Goal: Transaction & Acquisition: Obtain resource

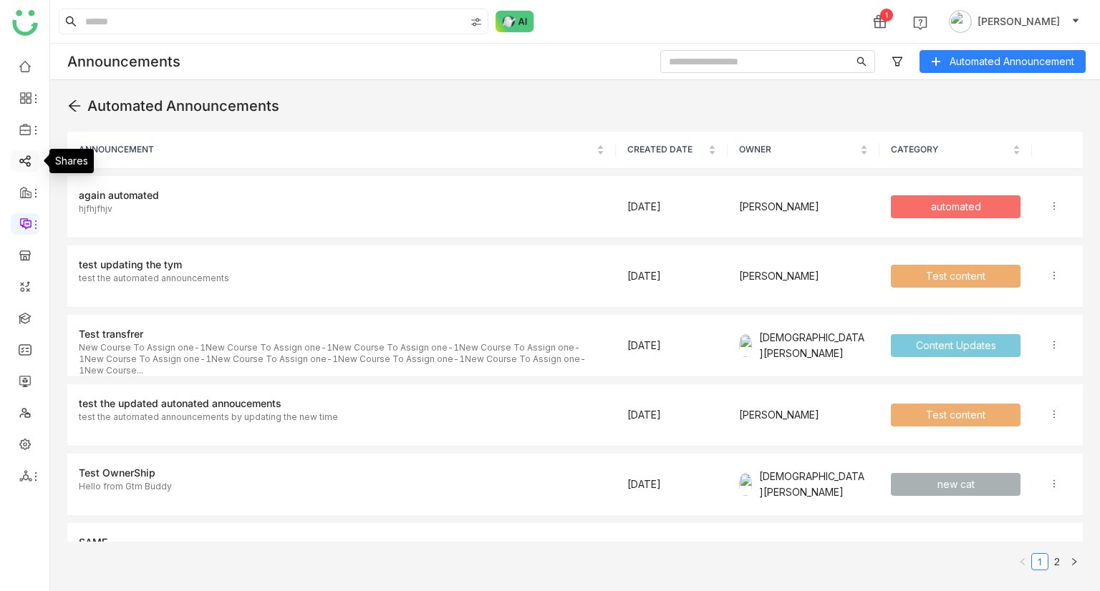
click at [29, 156] on link at bounding box center [25, 160] width 13 height 12
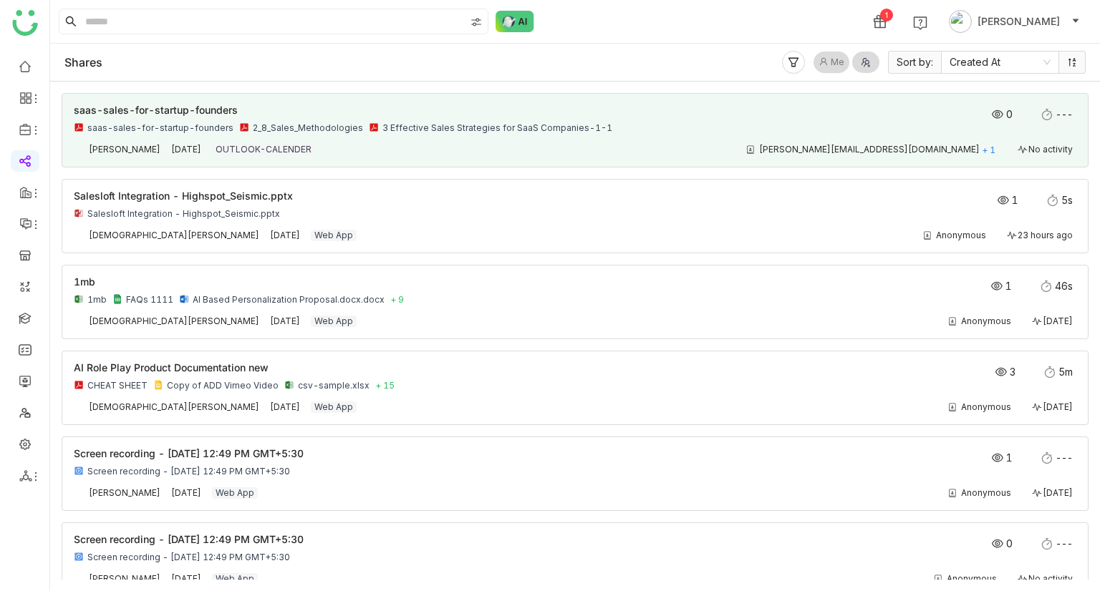
click at [700, 132] on div "saas-sales-for-startup-founders 2_8_Sales_Methodologies 3 Effective Sales Strat…" at bounding box center [475, 127] width 802 height 11
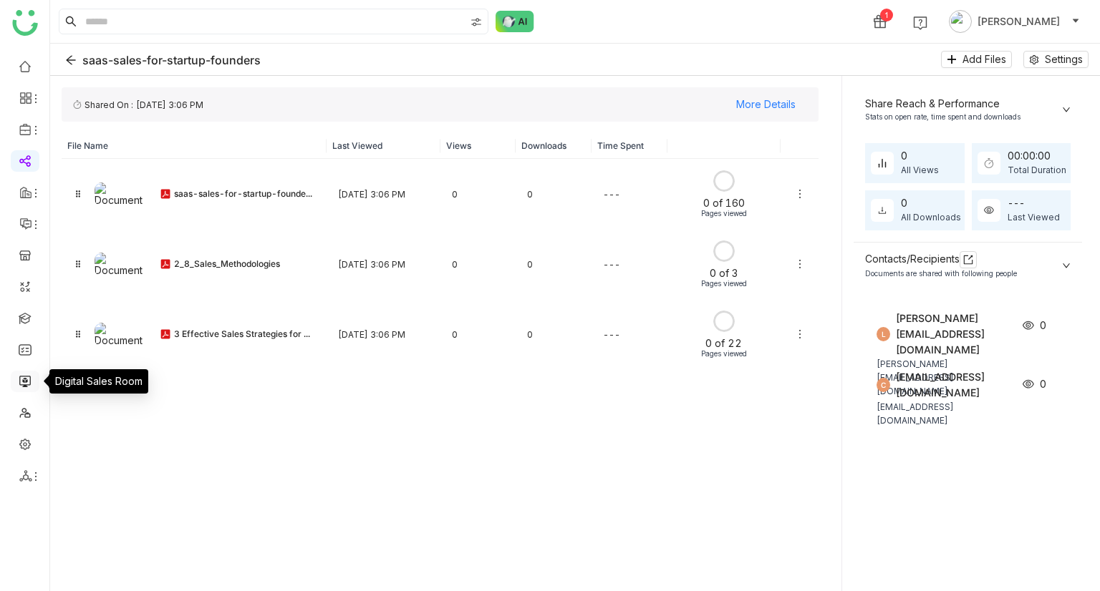
click at [22, 374] on link at bounding box center [25, 380] width 13 height 12
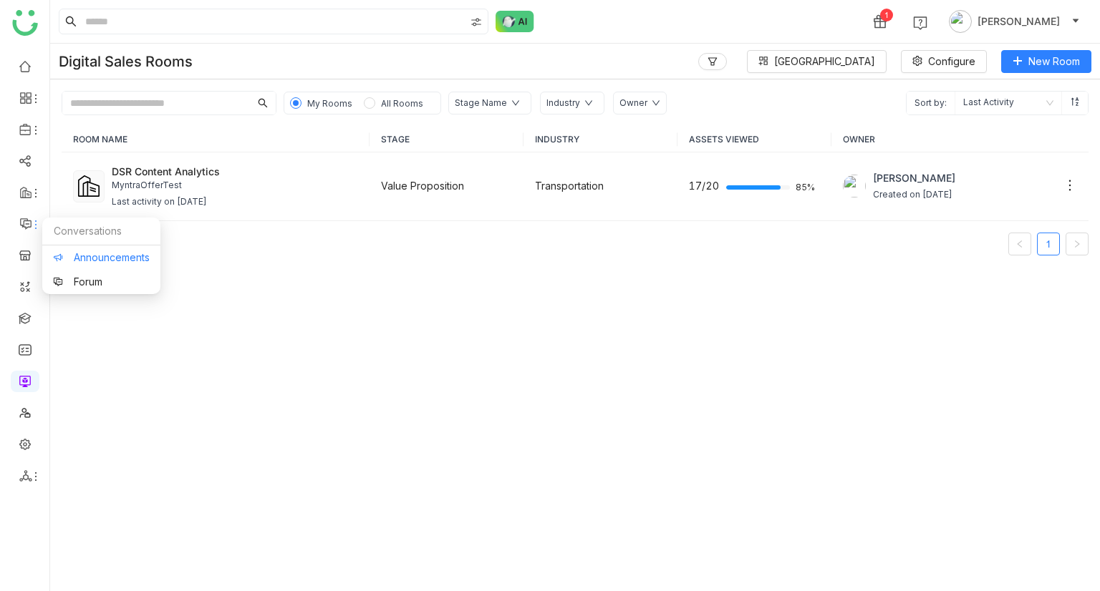
click at [92, 263] on link "Announcements" at bounding box center [101, 258] width 97 height 10
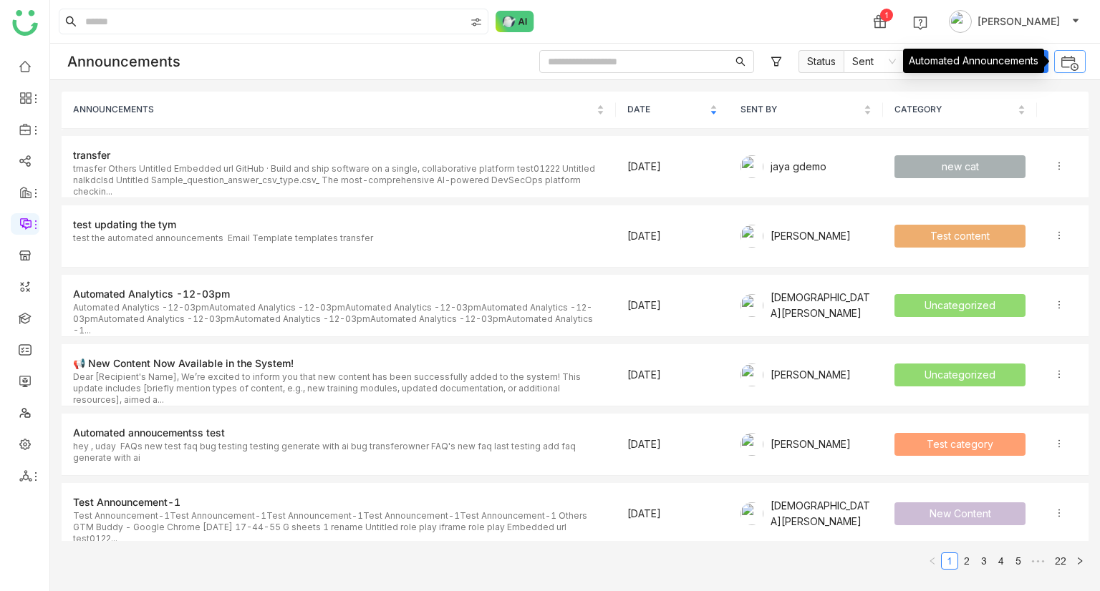
click at [1065, 67] on img at bounding box center [1069, 63] width 19 height 19
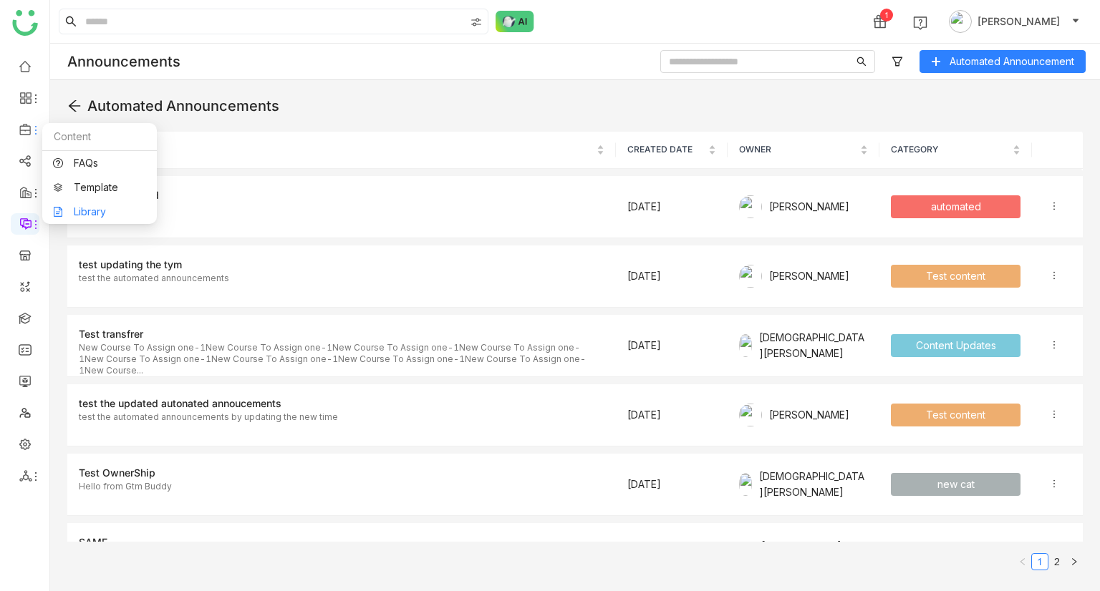
click at [126, 210] on link "Library" at bounding box center [99, 212] width 93 height 10
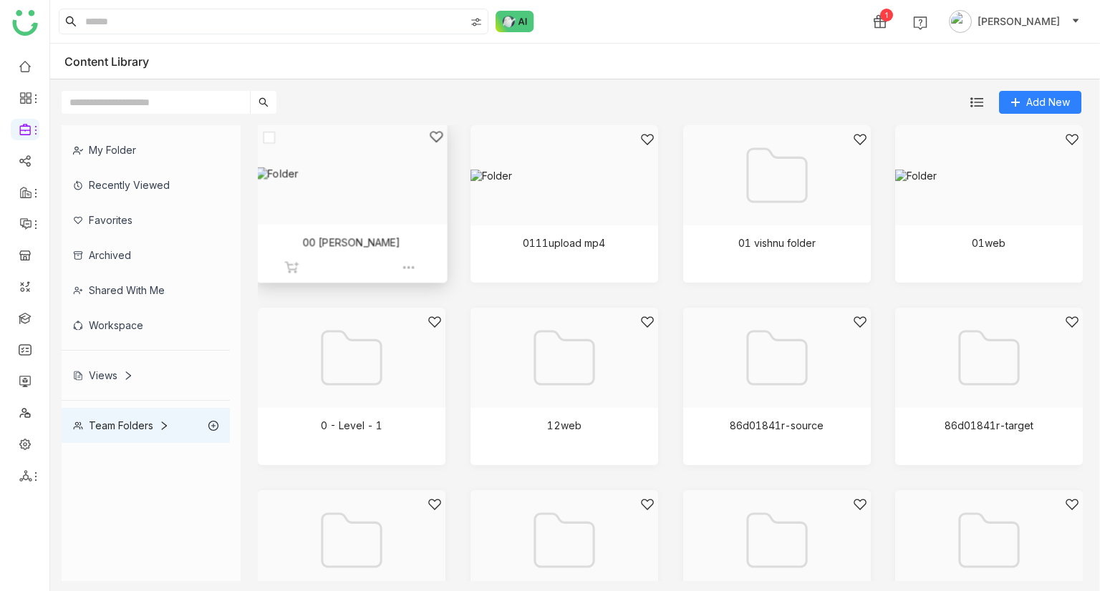
click at [387, 204] on div at bounding box center [346, 192] width 166 height 124
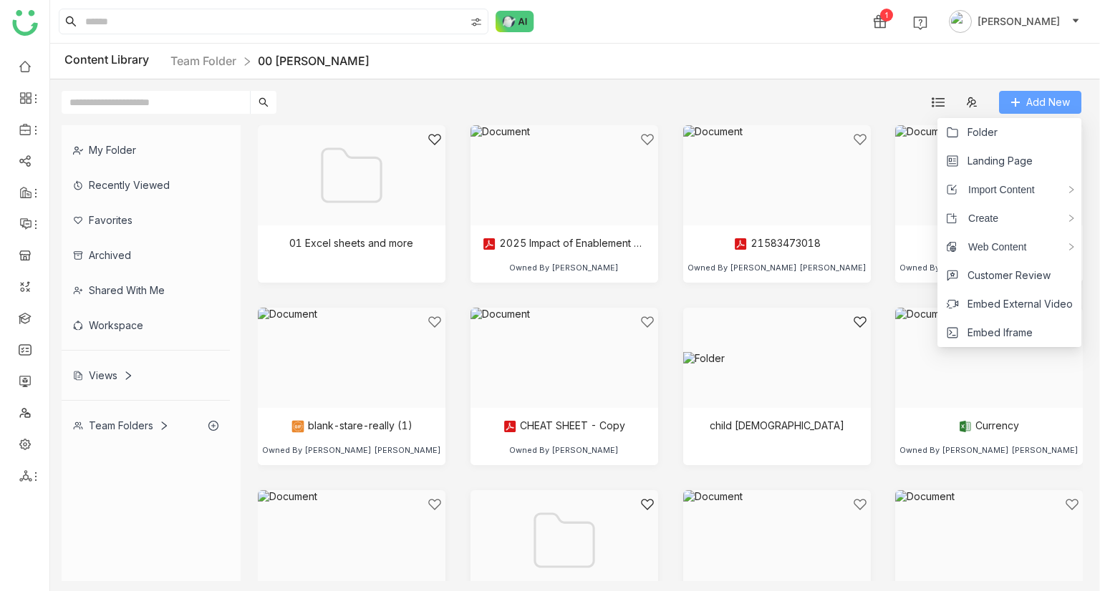
click at [1021, 104] on button "Add New" at bounding box center [1040, 102] width 82 height 23
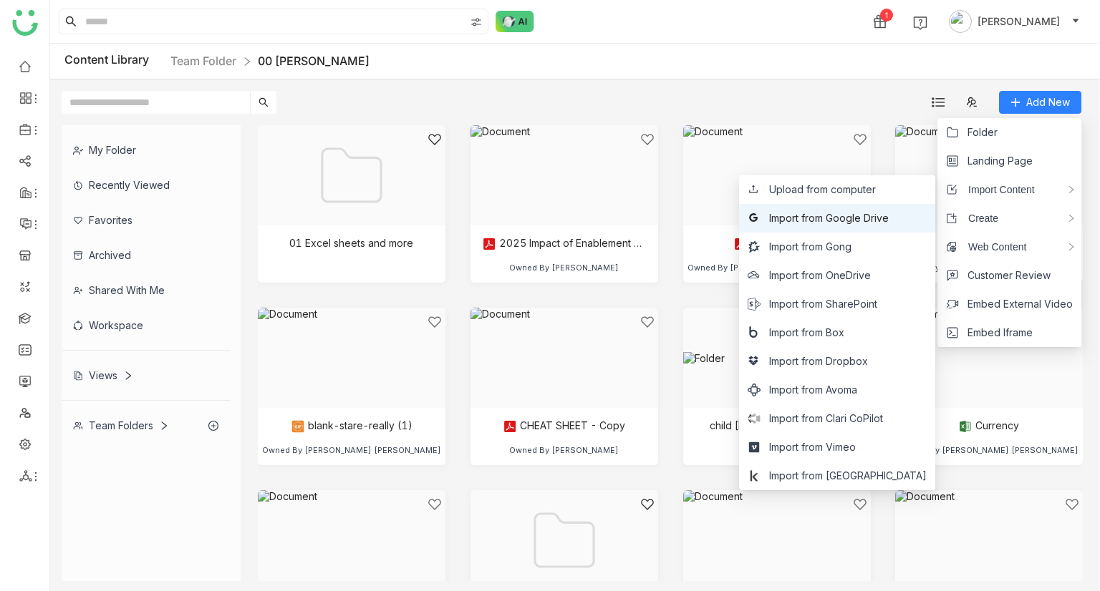
click at [859, 213] on span "Import from Google Drive" at bounding box center [829, 218] width 120 height 16
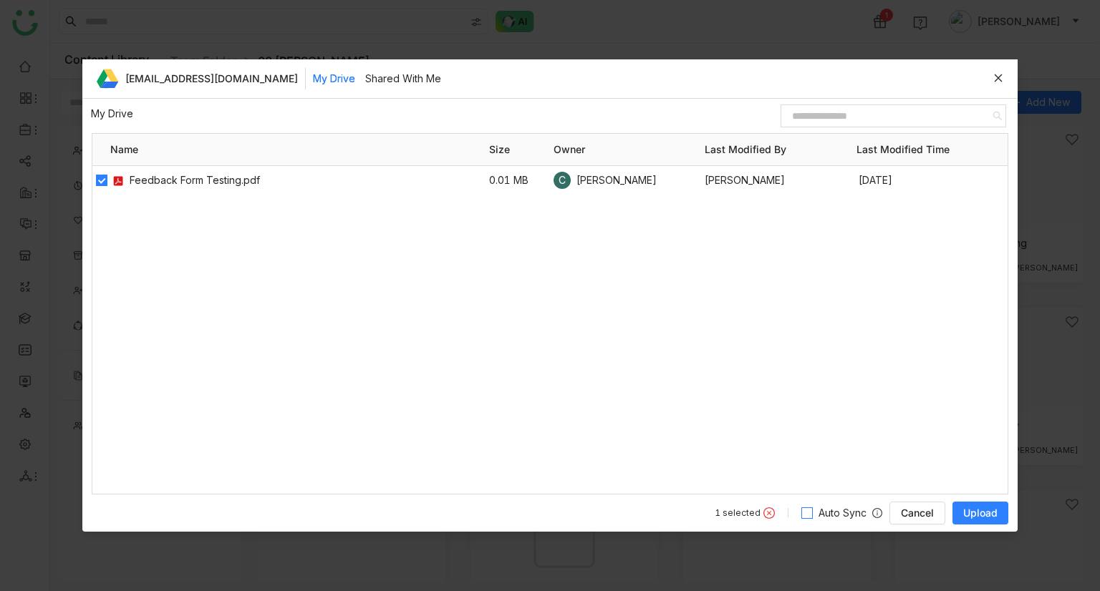
click at [839, 509] on span "Auto Sync" at bounding box center [842, 513] width 59 height 16
click at [979, 513] on span "Upload" at bounding box center [980, 513] width 34 height 14
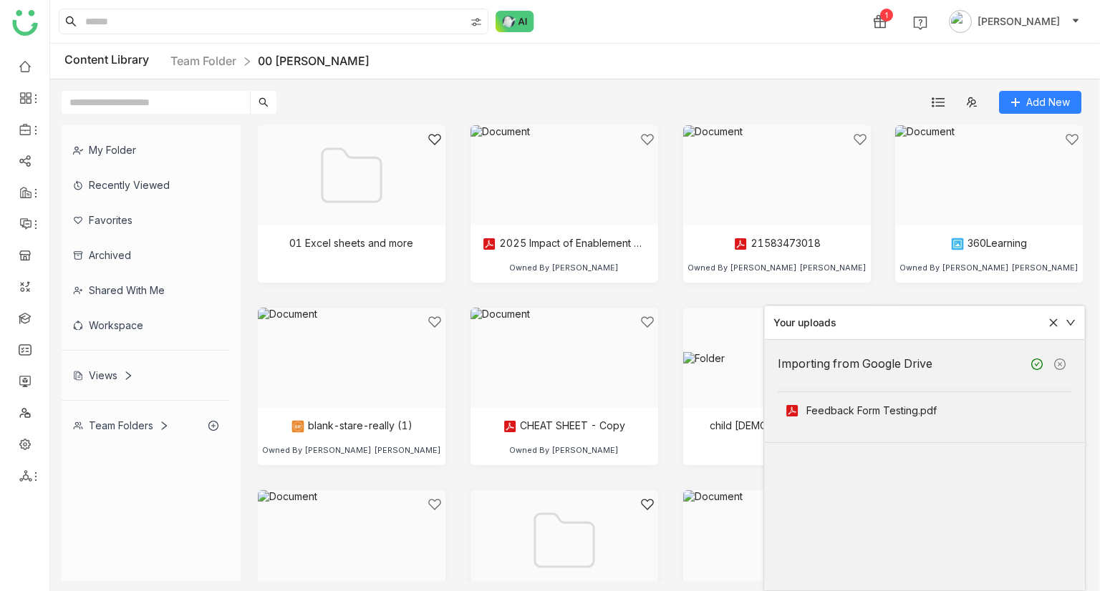
click at [1054, 323] on icon at bounding box center [1054, 323] width 8 height 8
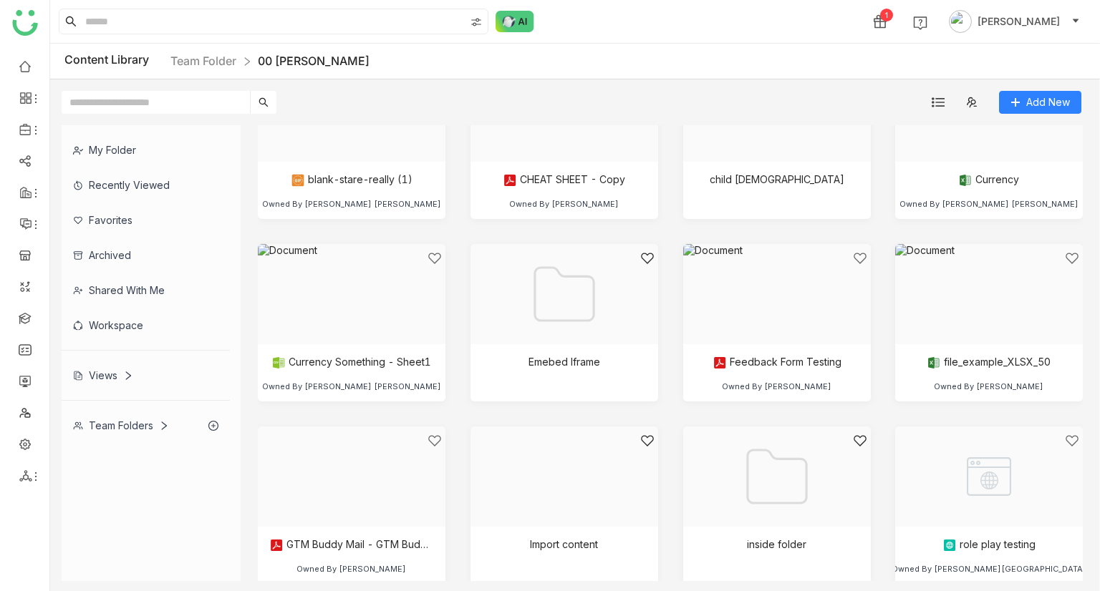
scroll to position [181, 0]
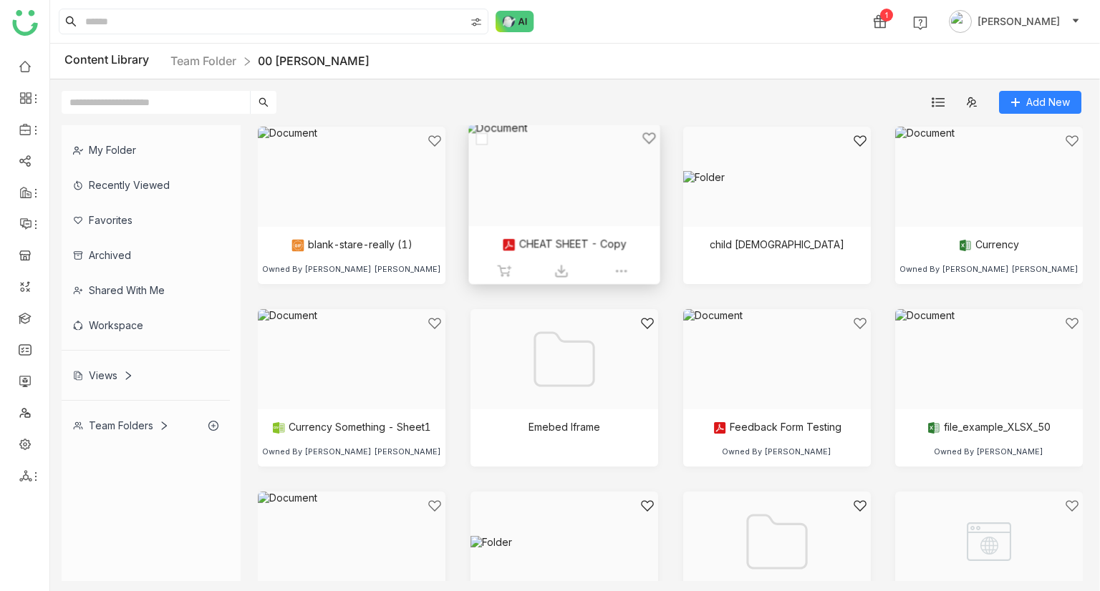
click at [550, 180] on div at bounding box center [558, 193] width 166 height 124
